Goal: Task Accomplishment & Management: Complete application form

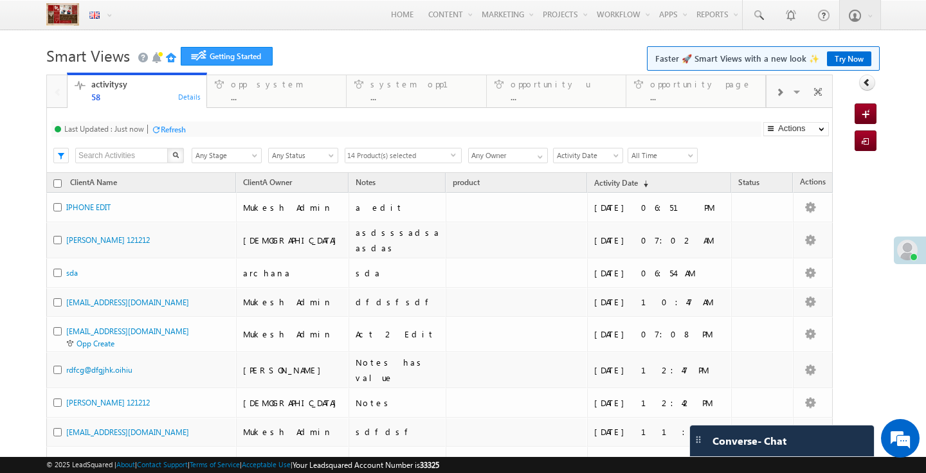
select select
type input "Current User"
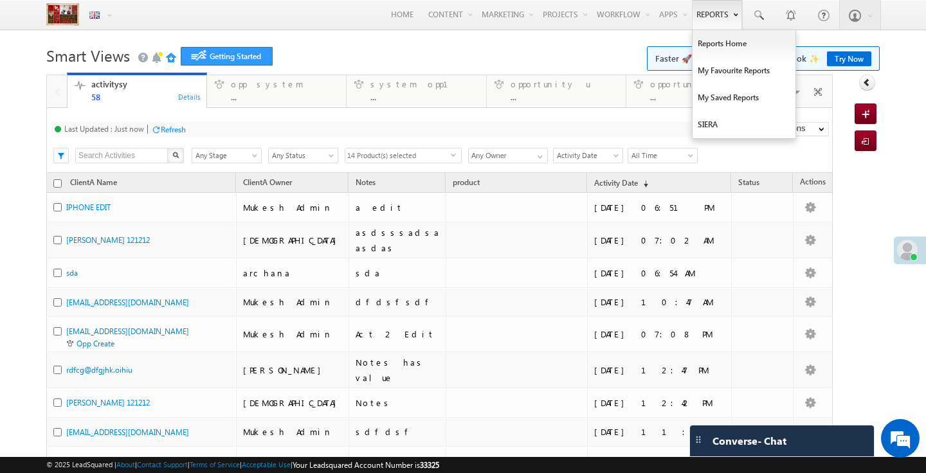
select select
type input "Current User"
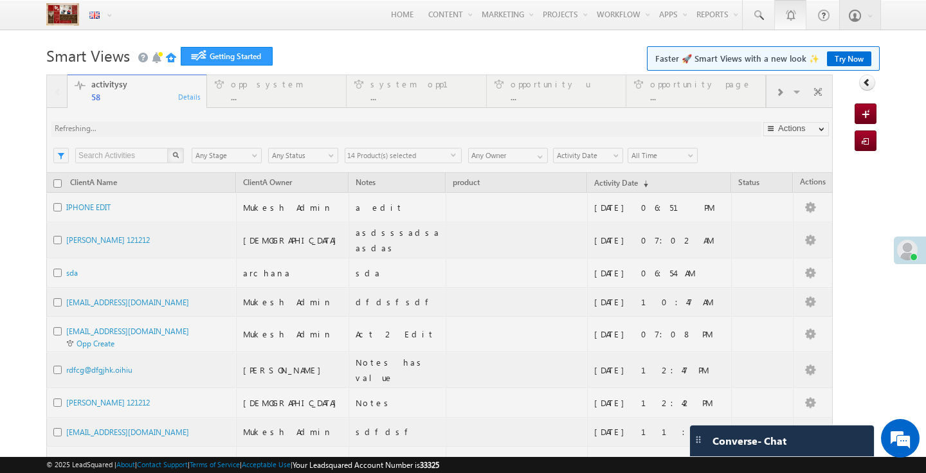
type input "Any Owner"
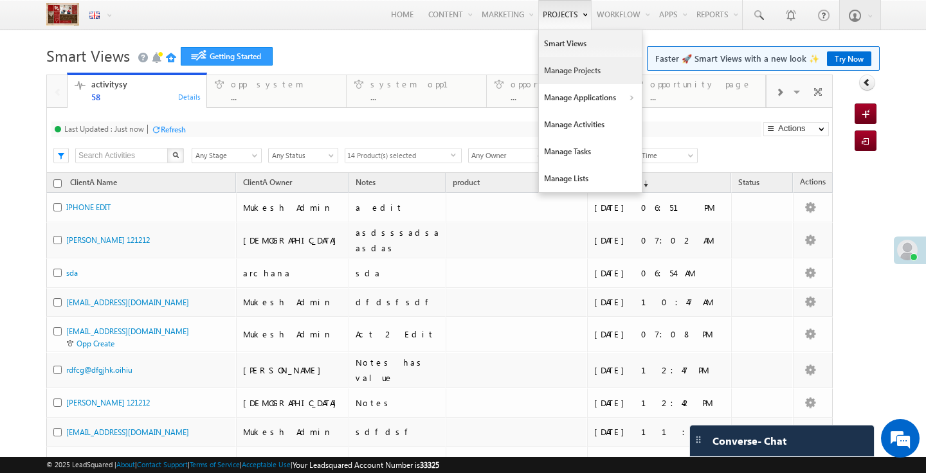
click at [566, 68] on link "Manage Projects" at bounding box center [590, 70] width 103 height 27
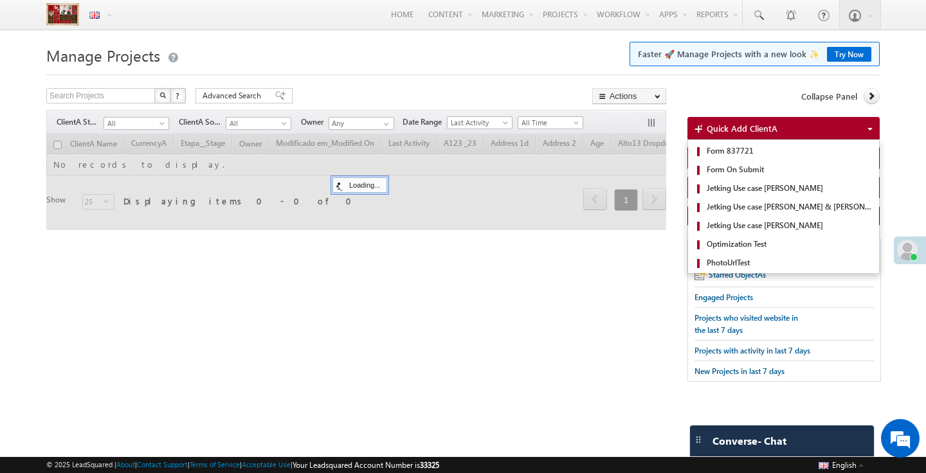
click at [729, 126] on span "Quick Add ClientA" at bounding box center [742, 128] width 71 height 11
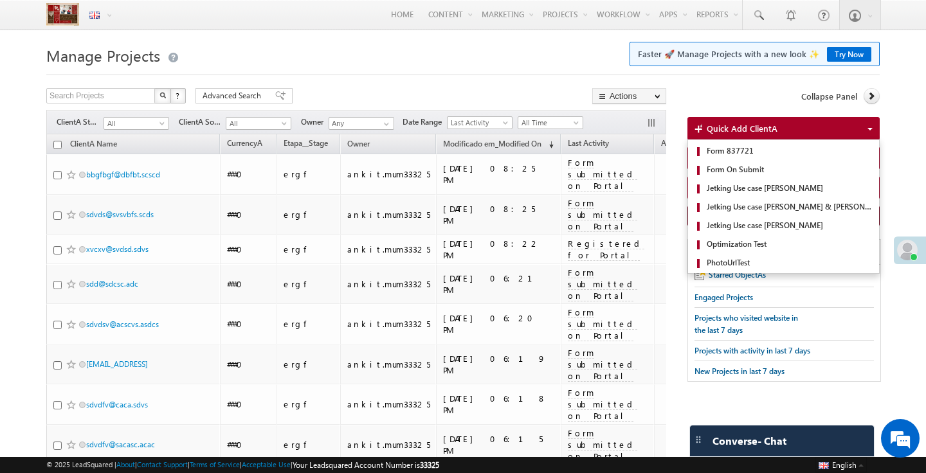
click at [738, 130] on span "Quick Add ClientA" at bounding box center [742, 128] width 71 height 11
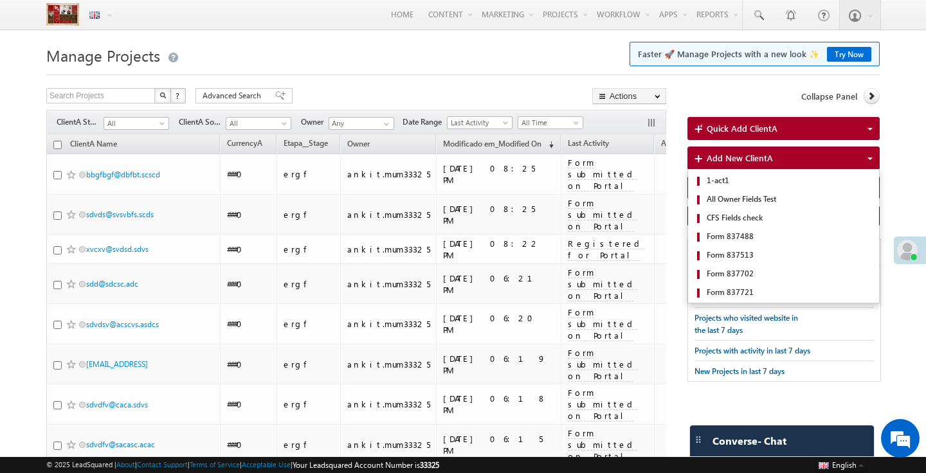
click at [720, 163] on span "Add New ClientA" at bounding box center [740, 157] width 66 height 11
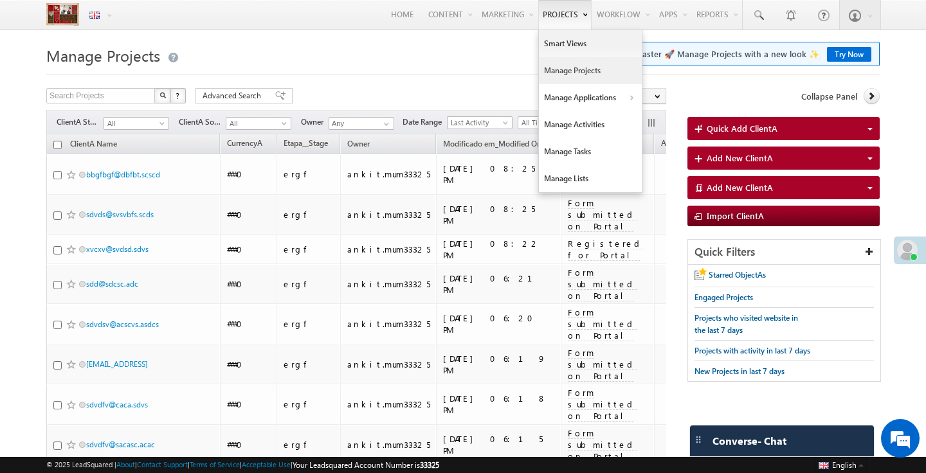
click at [563, 67] on link "Manage Projects" at bounding box center [590, 70] width 103 height 27
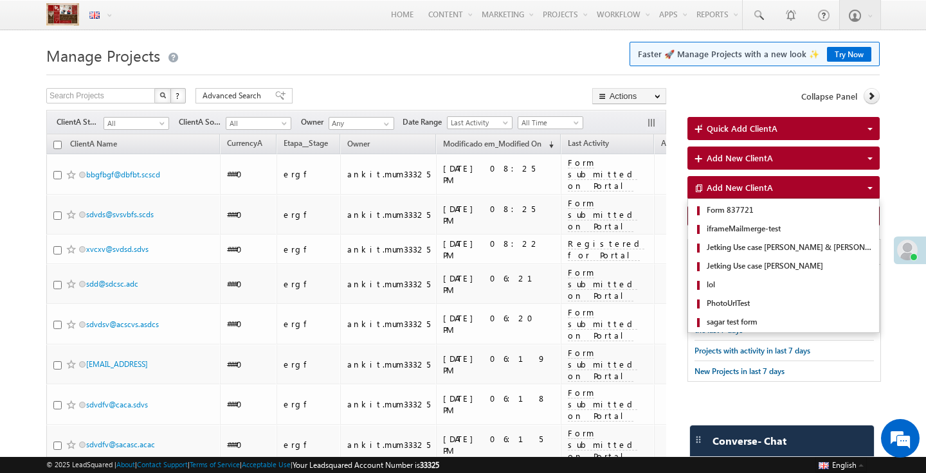
click at [732, 193] on span "Add New ClientA" at bounding box center [740, 187] width 66 height 11
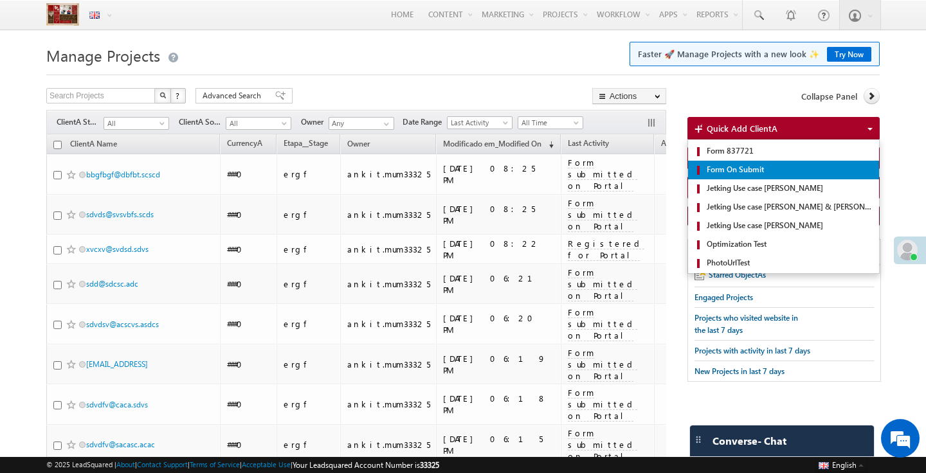
click at [728, 170] on span "Form On Submit" at bounding box center [788, 170] width 169 height 12
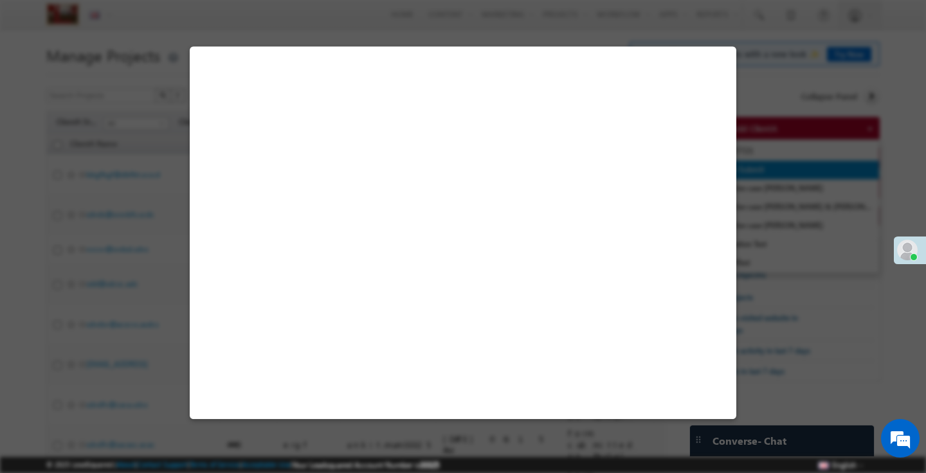
select select
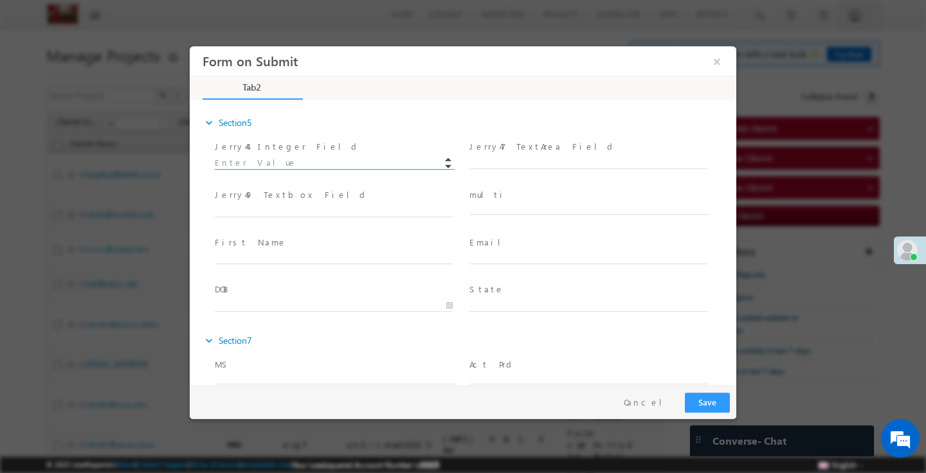
click at [336, 158] on input at bounding box center [334, 163] width 238 height 13
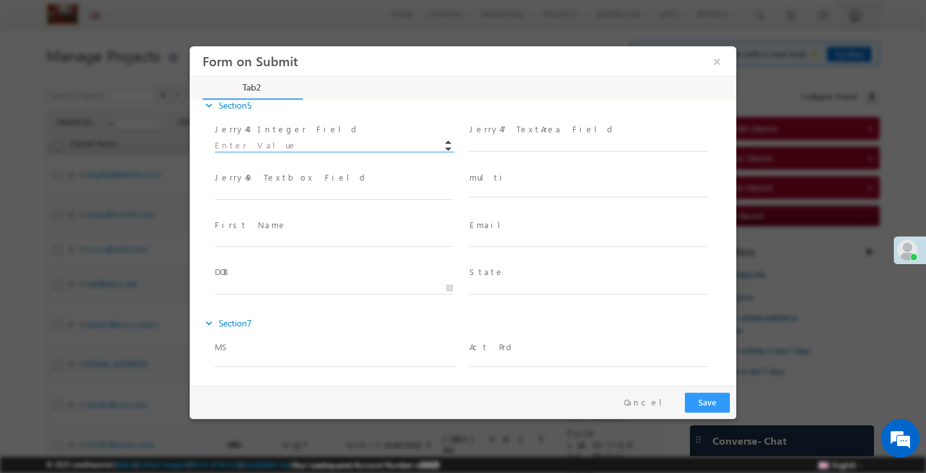
scroll to position [21, 0]
click at [262, 243] on span at bounding box center [335, 243] width 240 height 1
click at [265, 235] on input "text" at bounding box center [334, 238] width 238 height 13
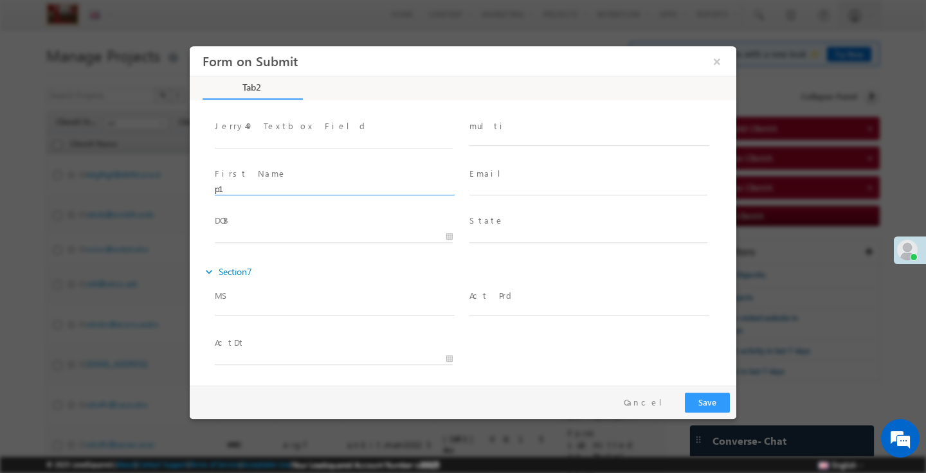
scroll to position [0, 0]
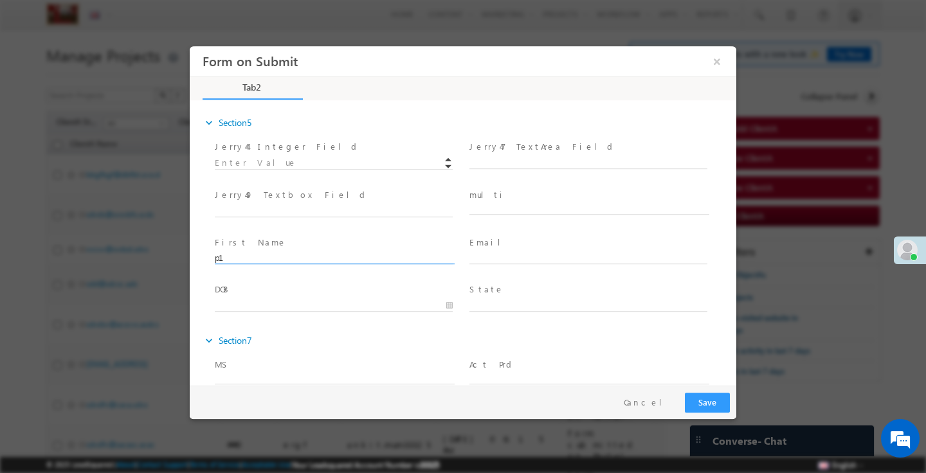
type input "p1"
click at [302, 17] on div at bounding box center [463, 236] width 926 height 473
click at [643, 400] on button "Cancel" at bounding box center [648, 403] width 68 height 19
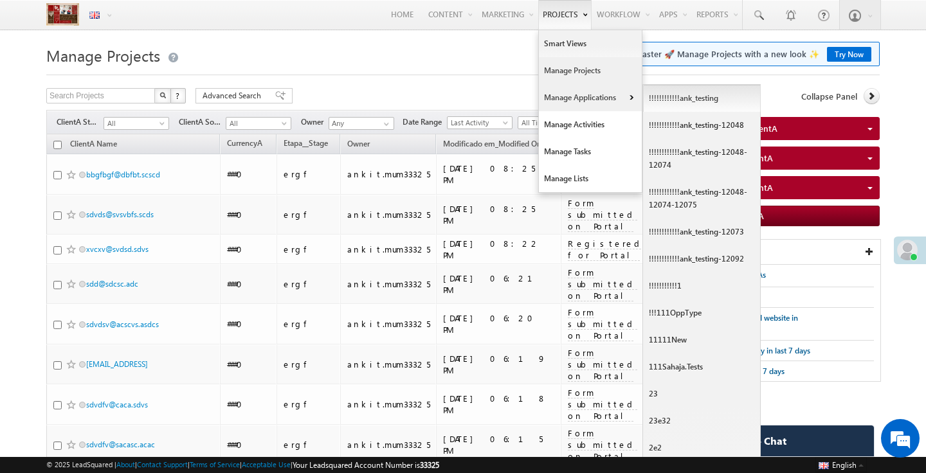
click at [674, 98] on link "!!!!!!!!!!!!ank_testing" at bounding box center [702, 98] width 118 height 27
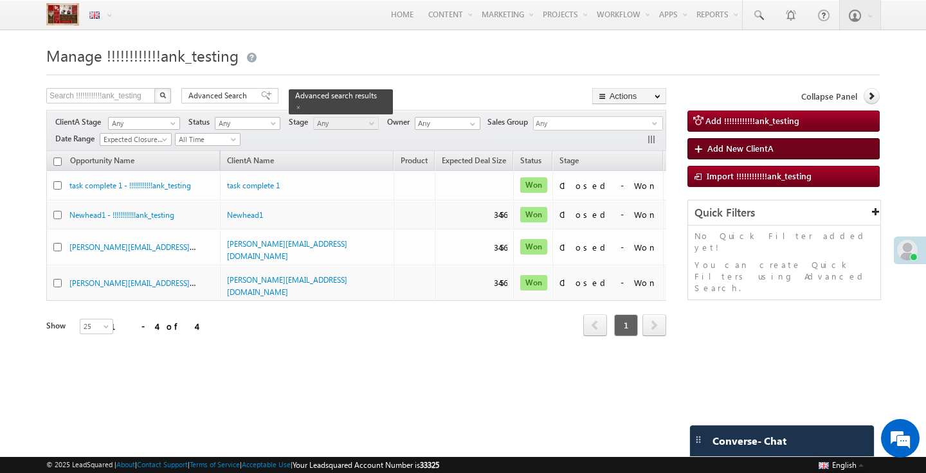
click at [729, 147] on span "Add New ClientA" at bounding box center [740, 148] width 66 height 11
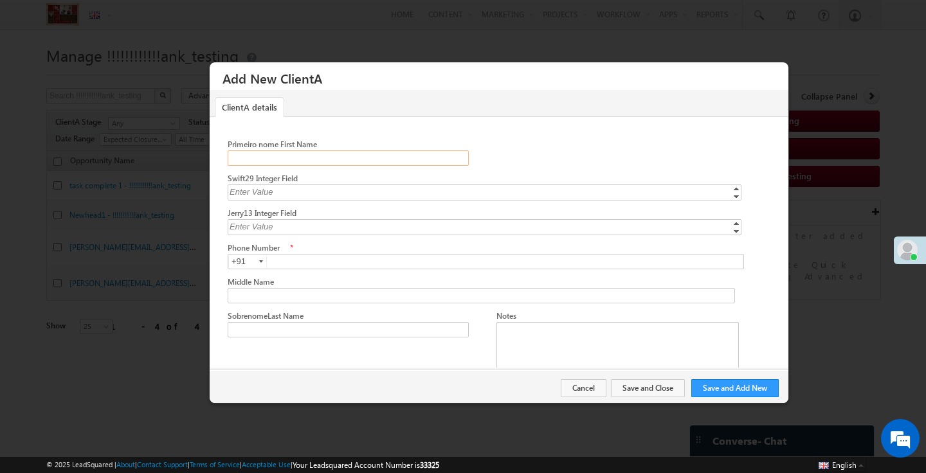
click at [280, 161] on input "Primeiro nome First Name" at bounding box center [348, 157] width 241 height 15
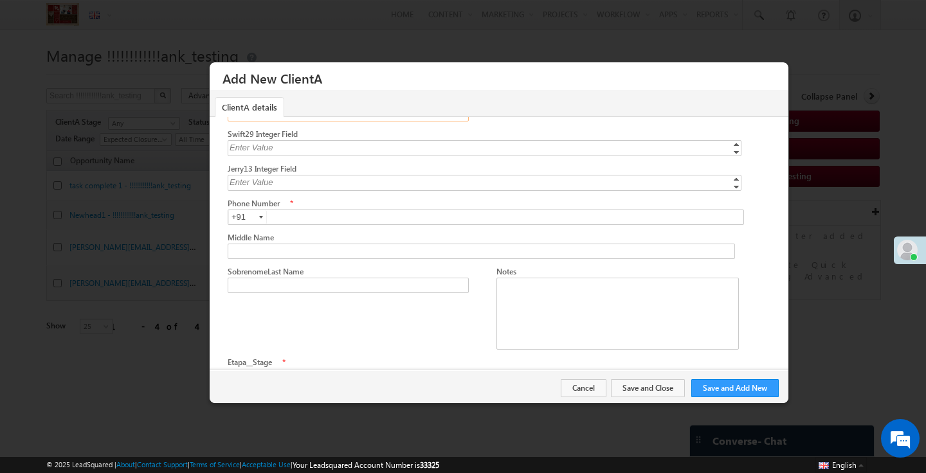
scroll to position [73, 0]
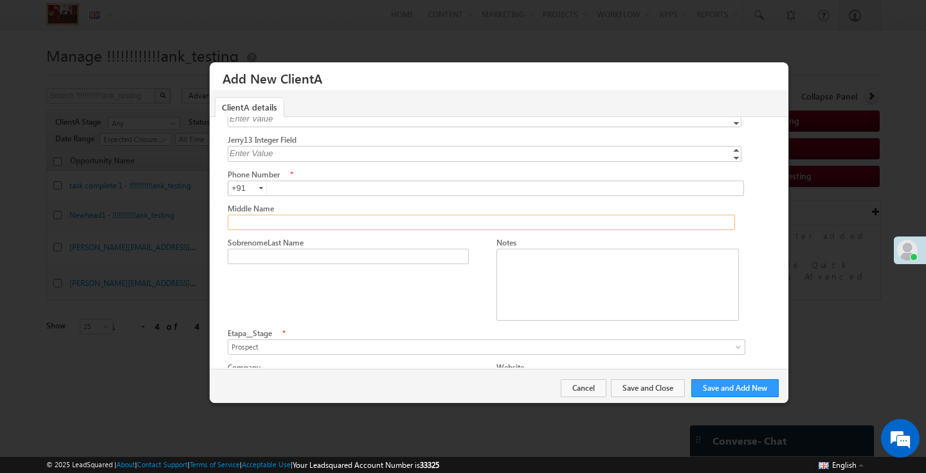
click at [249, 217] on input "Middle Name" at bounding box center [481, 222] width 507 height 15
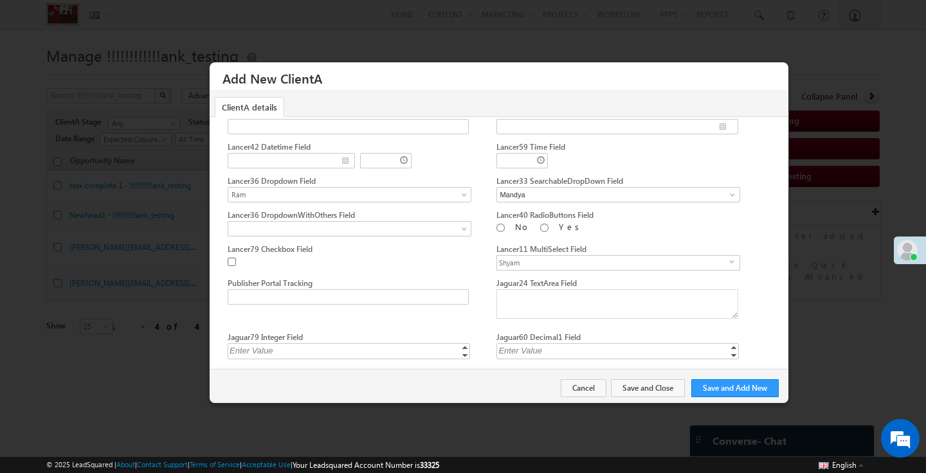
scroll to position [0, 0]
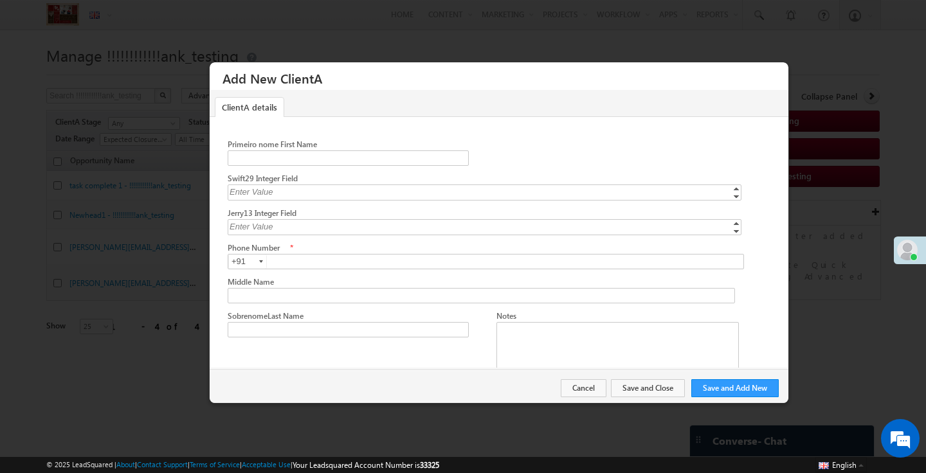
click at [293, 145] on label "Primeiro nome First Name" at bounding box center [272, 145] width 89 height 10
click at [293, 150] on input "Primeiro nome First Name" at bounding box center [348, 157] width 241 height 15
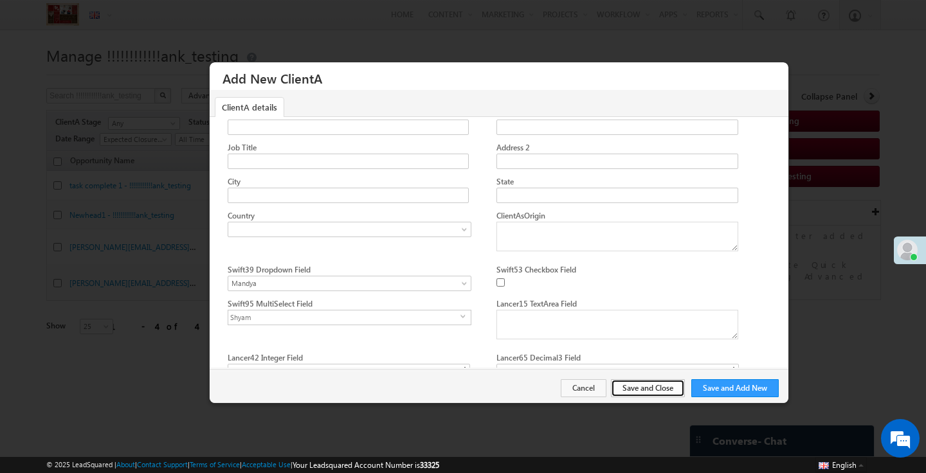
click at [635, 388] on button "Save and Close" at bounding box center [648, 388] width 74 height 18
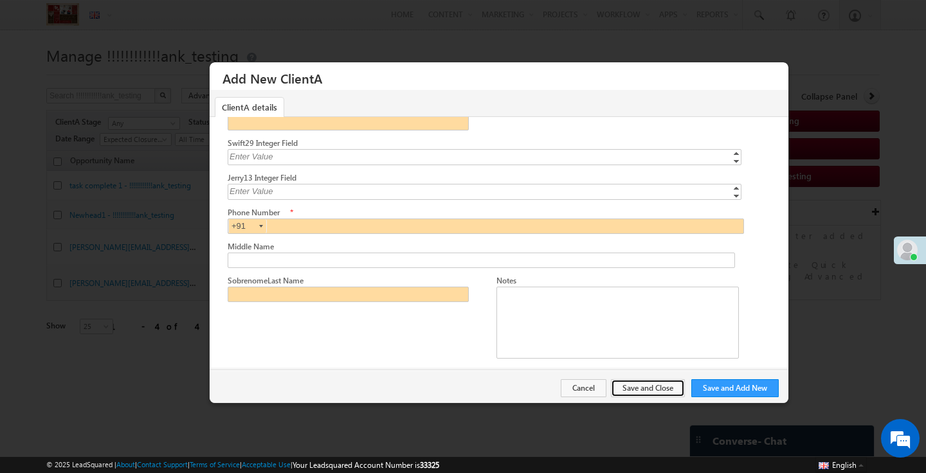
scroll to position [107, 0]
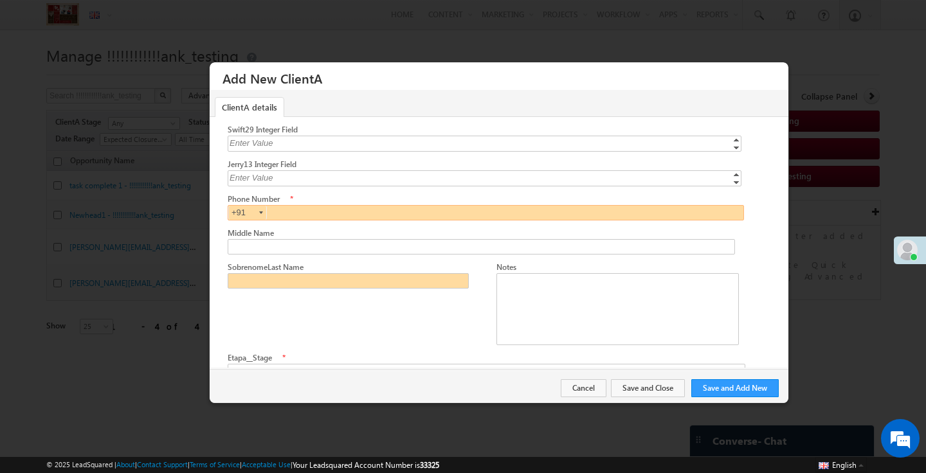
click at [327, 205] on input "text" at bounding box center [486, 212] width 516 height 15
type input "7583547252"
click at [271, 239] on input "Middle Name" at bounding box center [481, 246] width 507 height 15
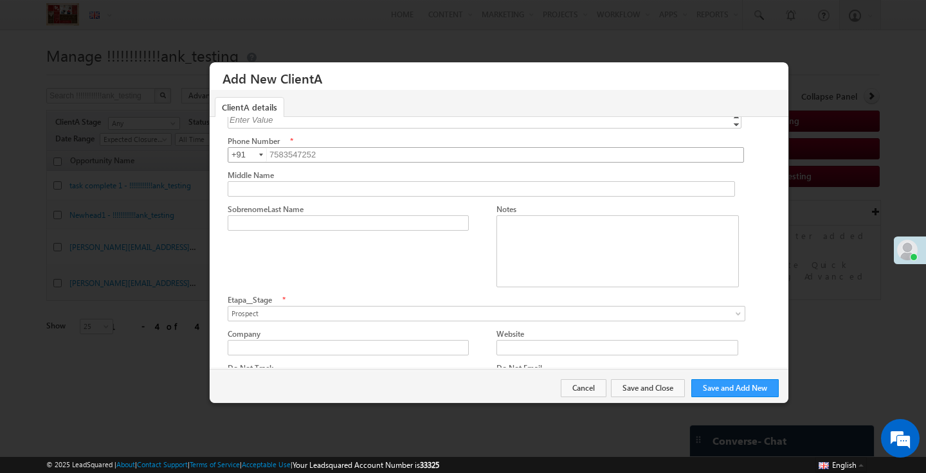
scroll to position [12537, 0]
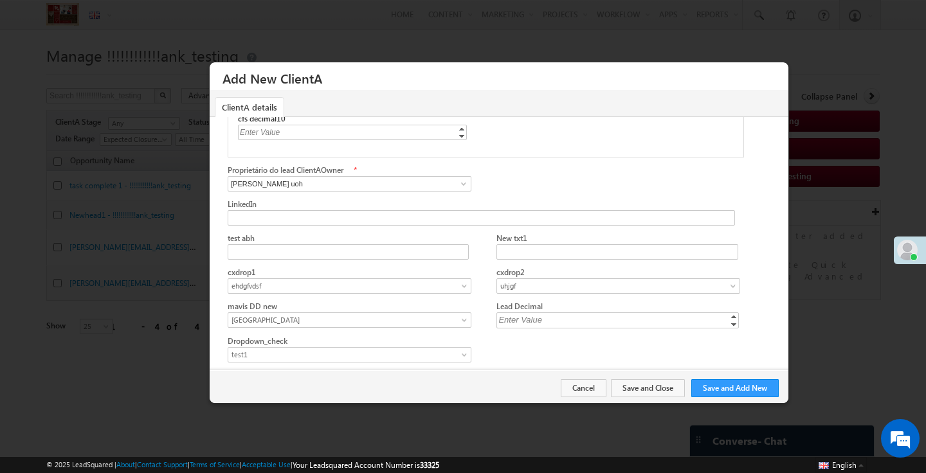
click at [302, 381] on div "Enter Value" at bounding box center [486, 388] width 516 height 15
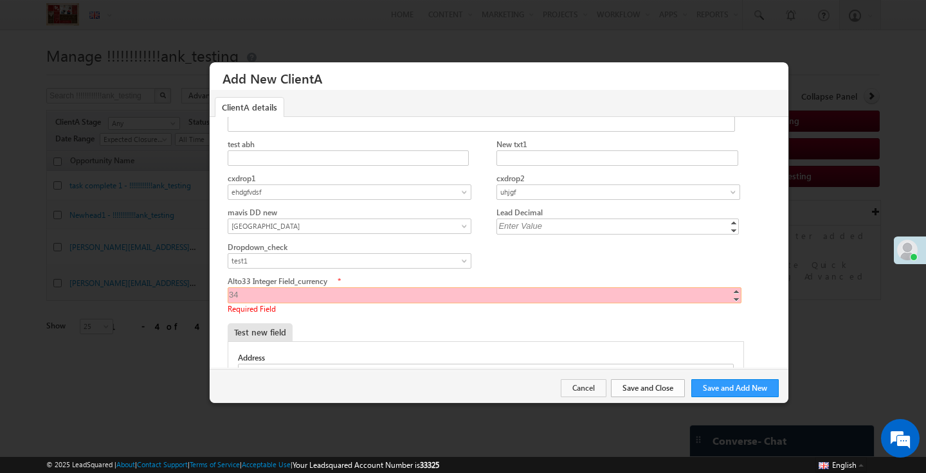
type input "34"
click at [619, 387] on button "Save and Close" at bounding box center [648, 388] width 74 height 18
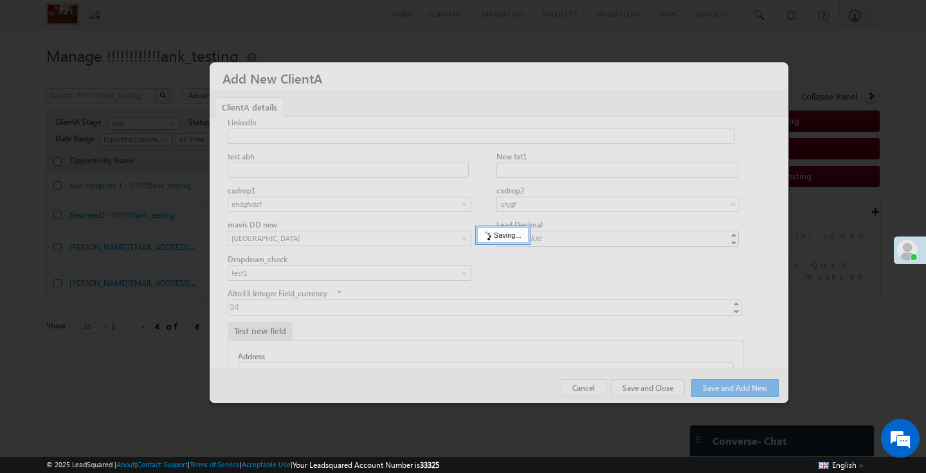
scroll to position [0, 0]
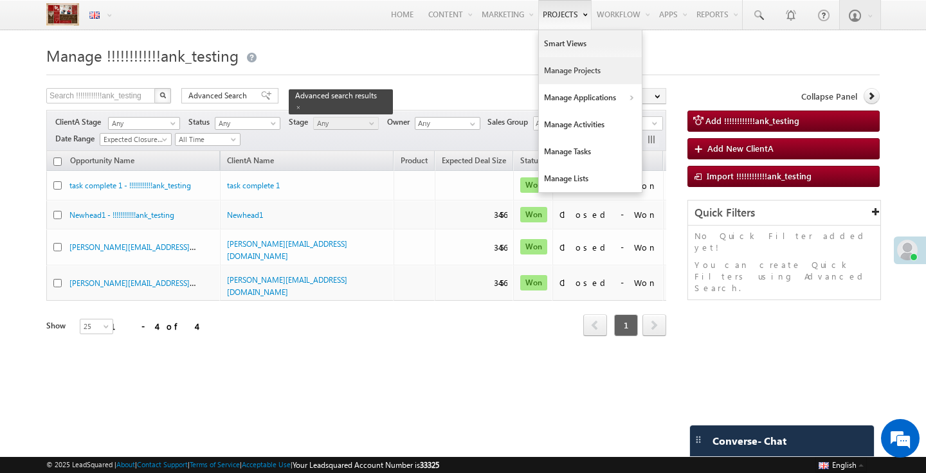
click at [566, 67] on link "Manage Projects" at bounding box center [590, 70] width 103 height 27
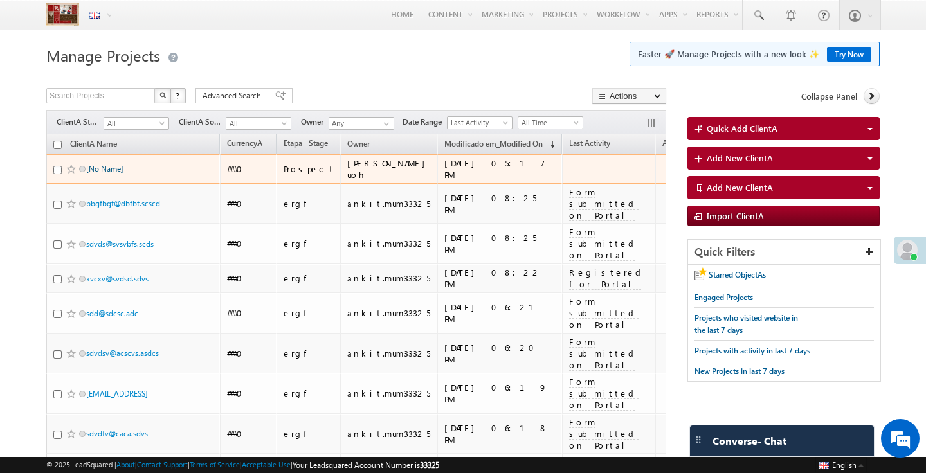
click at [107, 170] on link "[No Name]" at bounding box center [104, 169] width 37 height 10
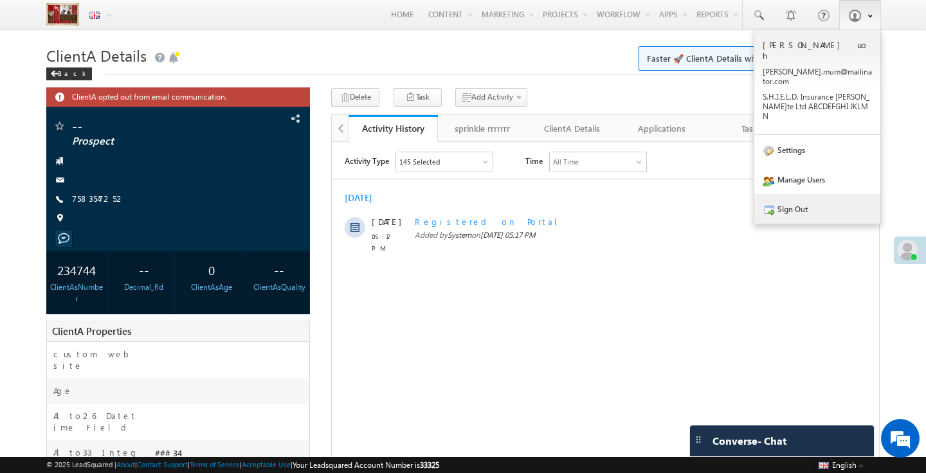
click at [779, 194] on link "Sign Out" at bounding box center [817, 209] width 126 height 30
